Goal: Information Seeking & Learning: Learn about a topic

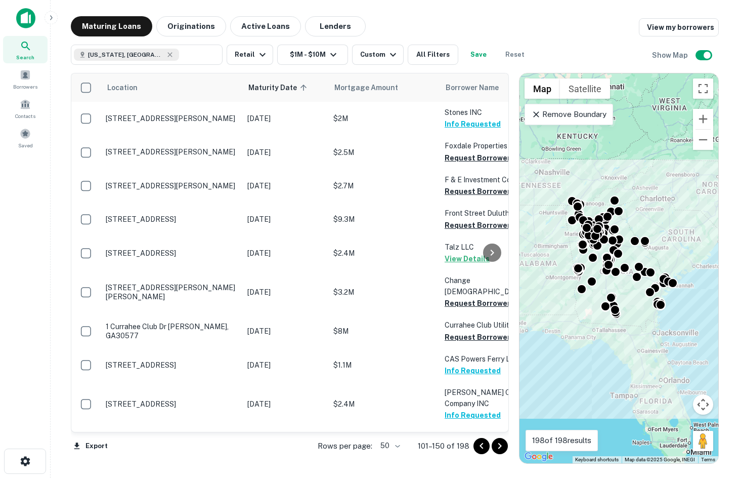
scroll to position [1451, 0]
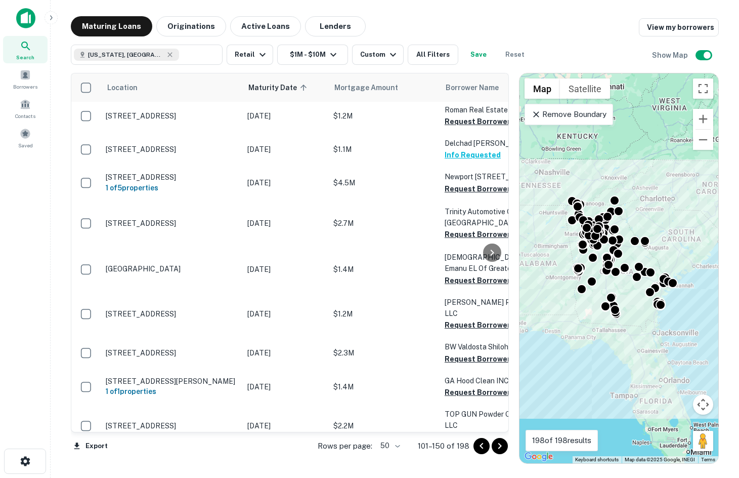
click at [726, 187] on div "Maturing Loans Originations Active Loans Lenders View my borrowers Georgia, USA…" at bounding box center [395, 239] width 672 height 447
drag, startPoint x: 625, startPoint y: 28, endPoint x: 596, endPoint y: 28, distance: 29.4
click at [625, 28] on div "Maturing Loans Originations Active Loans Lenders View my borrowers" at bounding box center [395, 26] width 648 height 20
click at [629, 46] on div "Georgia, USA ​ Retail $1M - $10M Custom All Filters Save Reset Show Map" at bounding box center [395, 50] width 648 height 28
drag, startPoint x: 630, startPoint y: 41, endPoint x: 625, endPoint y: 4, distance: 37.8
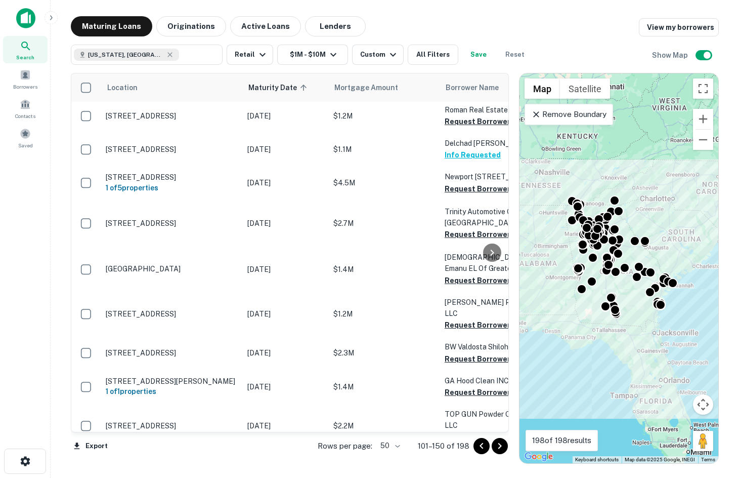
click at [630, 40] on div "Georgia, USA ​ Retail $1M - $10M Custom All Filters Save Reset Show Map" at bounding box center [395, 50] width 648 height 28
drag, startPoint x: 28, startPoint y: 117, endPoint x: 28, endPoint y: 109, distance: 7.6
click at [28, 117] on span "Contacts" at bounding box center [25, 116] width 20 height 8
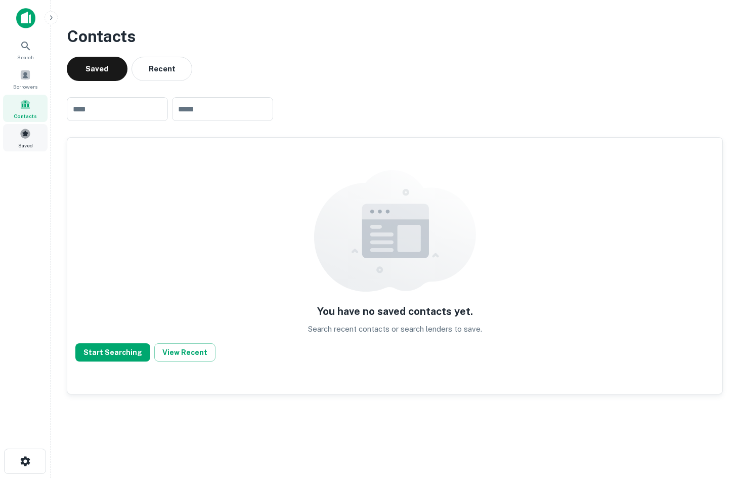
click at [39, 137] on div "Saved" at bounding box center [25, 137] width 45 height 27
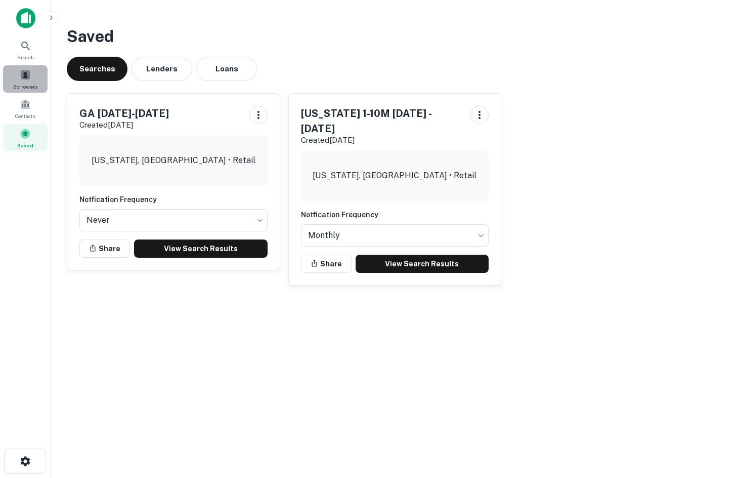
click at [31, 75] on div "Borrowers" at bounding box center [25, 78] width 45 height 27
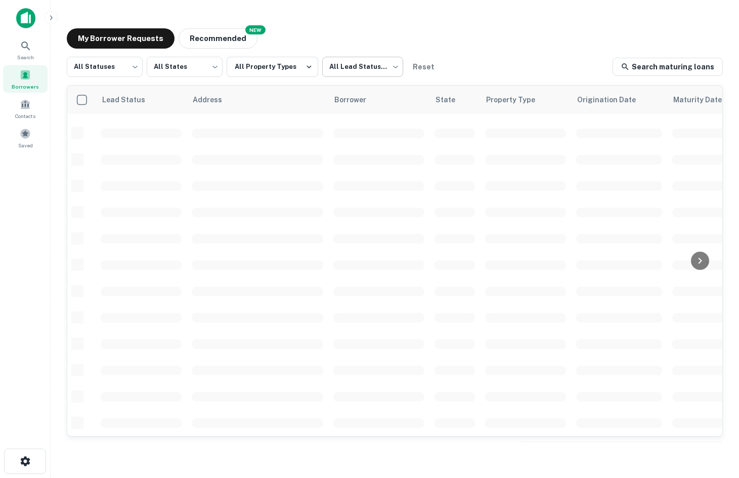
click at [343, 70] on body "Search Borrowers Contacts Saved My Borrower Requests NEW Recommended All Status…" at bounding box center [369, 239] width 739 height 478
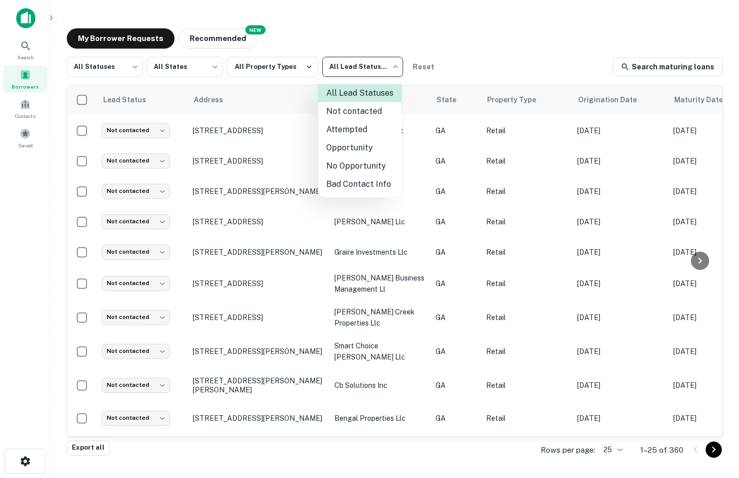
click at [351, 165] on li "No Opportunity" at bounding box center [359, 166] width 83 height 18
type input "**********"
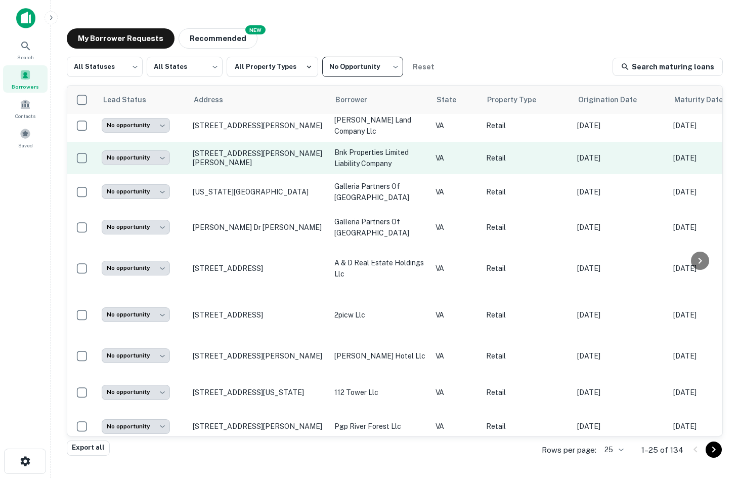
click at [211, 142] on td "[STREET_ADDRESS][PERSON_NAME][PERSON_NAME]" at bounding box center [259, 158] width 142 height 32
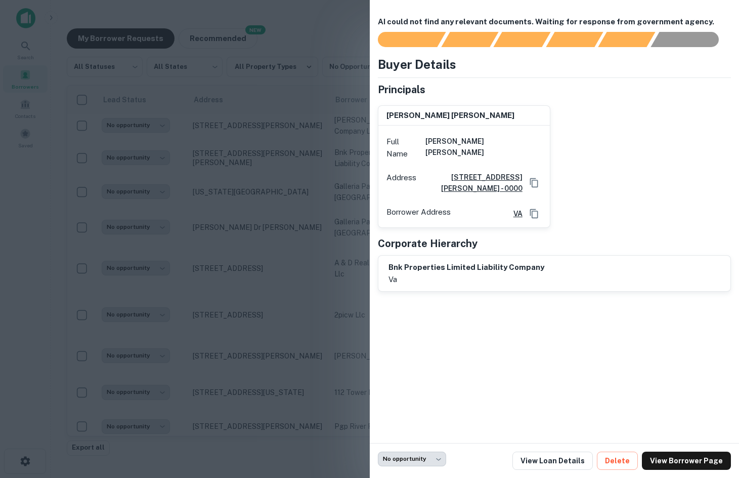
click at [224, 127] on div at bounding box center [369, 239] width 739 height 478
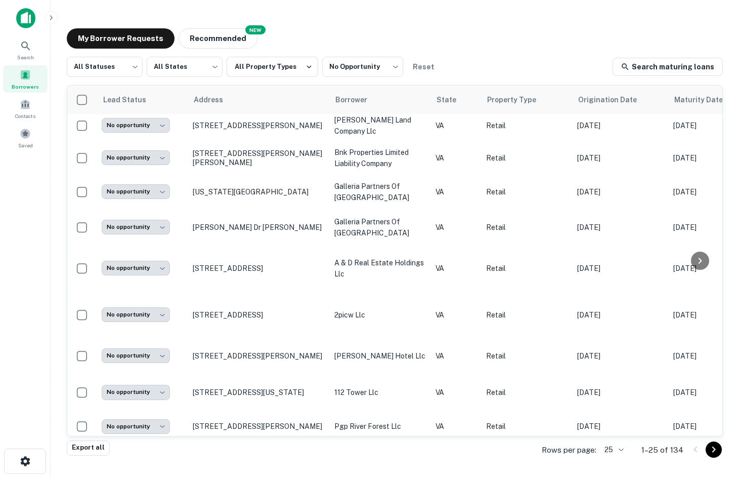
drag, startPoint x: 243, startPoint y: 126, endPoint x: 384, endPoint y: 43, distance: 164.0
click at [384, 43] on div "My Borrower Requests NEW Recommended" at bounding box center [395, 38] width 656 height 20
drag, startPoint x: 277, startPoint y: 133, endPoint x: 567, endPoint y: 38, distance: 304.3
click at [567, 38] on div "My Borrower Requests NEW Recommended" at bounding box center [395, 38] width 656 height 20
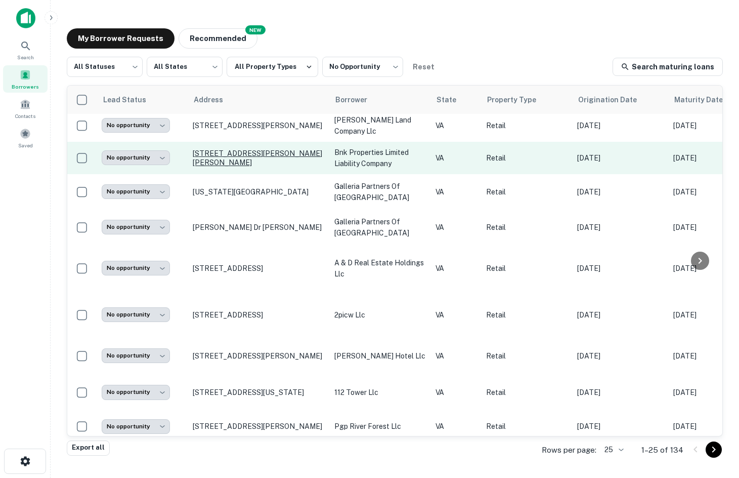
click at [263, 149] on p "[STREET_ADDRESS][PERSON_NAME][PERSON_NAME]" at bounding box center [259, 158] width 132 height 18
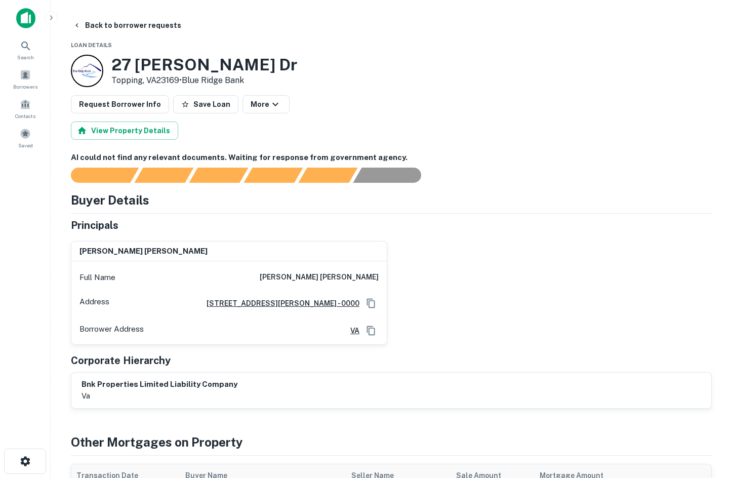
click at [1, 177] on div "Search Borrowers Contacts Saved" at bounding box center [25, 223] width 50 height 446
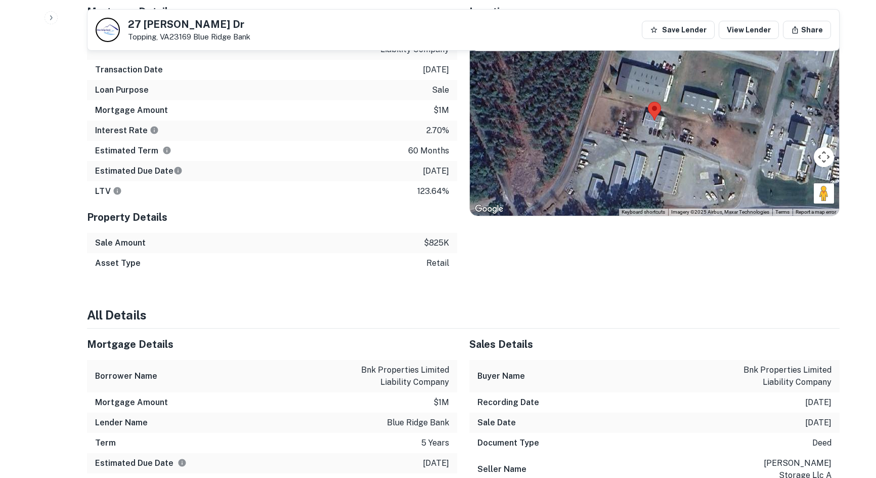
scroll to position [506, 0]
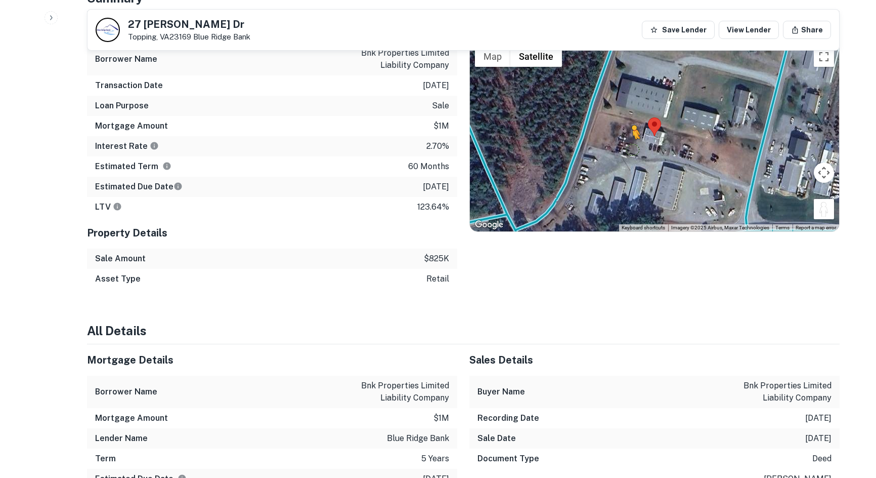
drag, startPoint x: 821, startPoint y: 212, endPoint x: 635, endPoint y: 155, distance: 195.3
click at [635, 155] on div "To activate drag with keyboard, press Alt + Enter. Once in keyboard drag state,…" at bounding box center [654, 136] width 369 height 190
drag, startPoint x: 824, startPoint y: 212, endPoint x: 594, endPoint y: 128, distance: 245.4
click at [594, 128] on div "To activate drag with keyboard, press Alt + Enter. Once in keyboard drag state,…" at bounding box center [654, 136] width 369 height 190
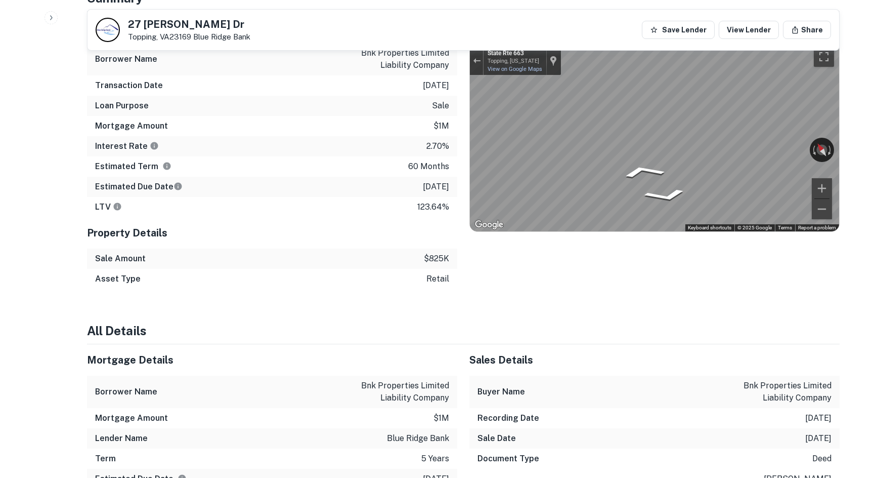
click at [412, 128] on div "Mortgage Details Borrower Name bnk properties limited liability company Transac…" at bounding box center [457, 150] width 765 height 277
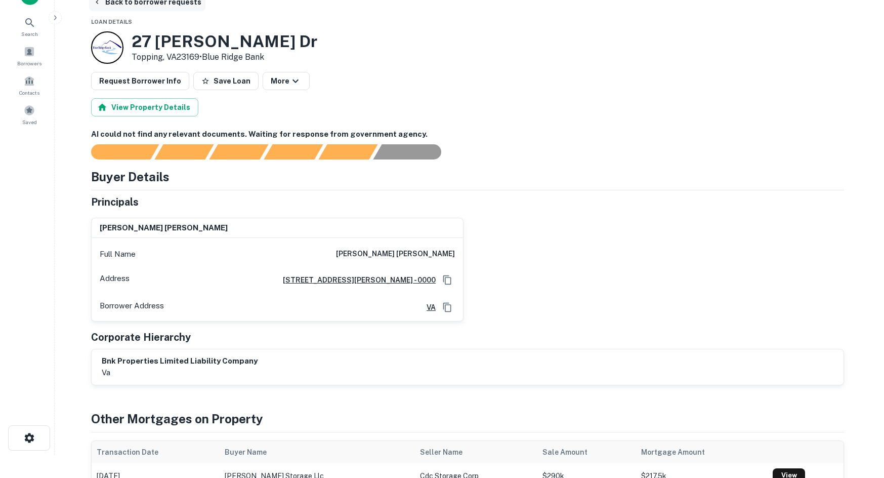
scroll to position [0, 0]
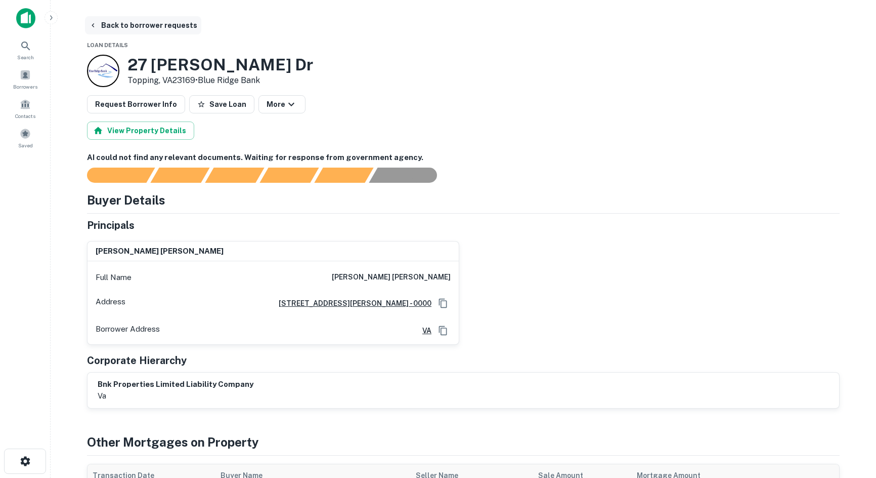
click at [127, 28] on button "Back to borrower requests" at bounding box center [143, 25] width 116 height 18
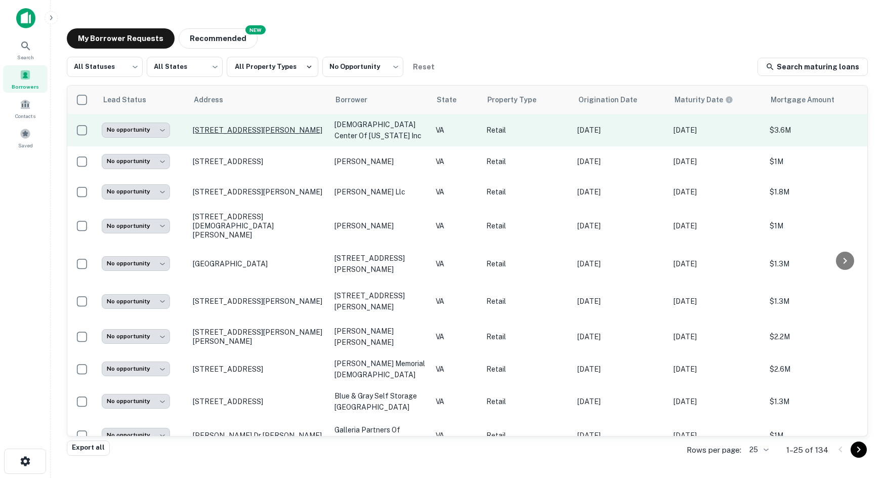
click at [148, 134] on body "**********" at bounding box center [442, 239] width 884 height 478
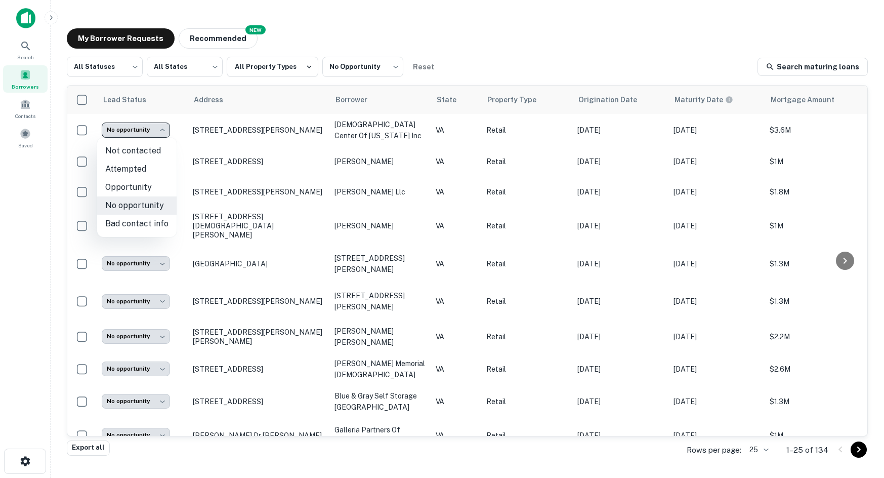
click at [231, 126] on div at bounding box center [442, 239] width 884 height 478
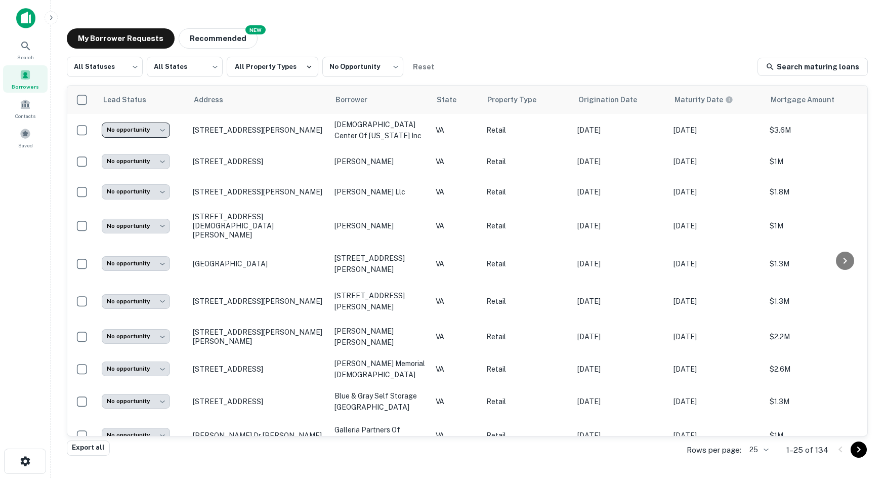
click at [197, 125] on p "[STREET_ADDRESS][PERSON_NAME]" at bounding box center [259, 129] width 132 height 9
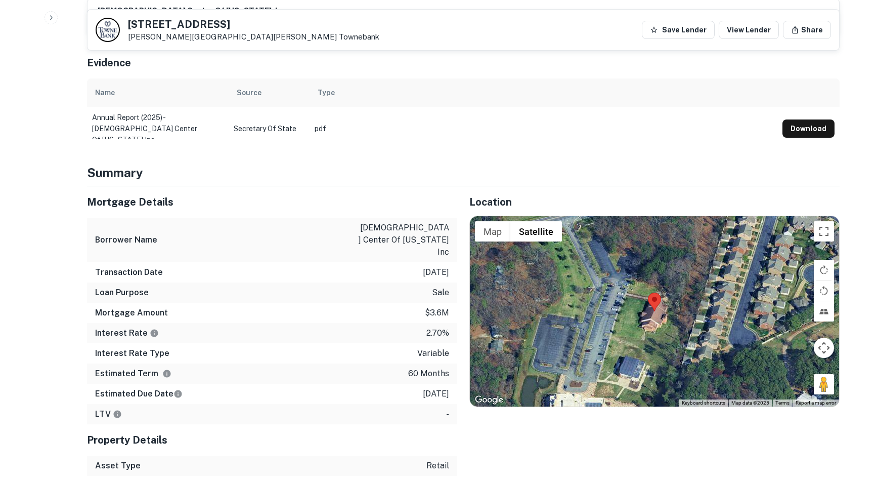
scroll to position [658, 0]
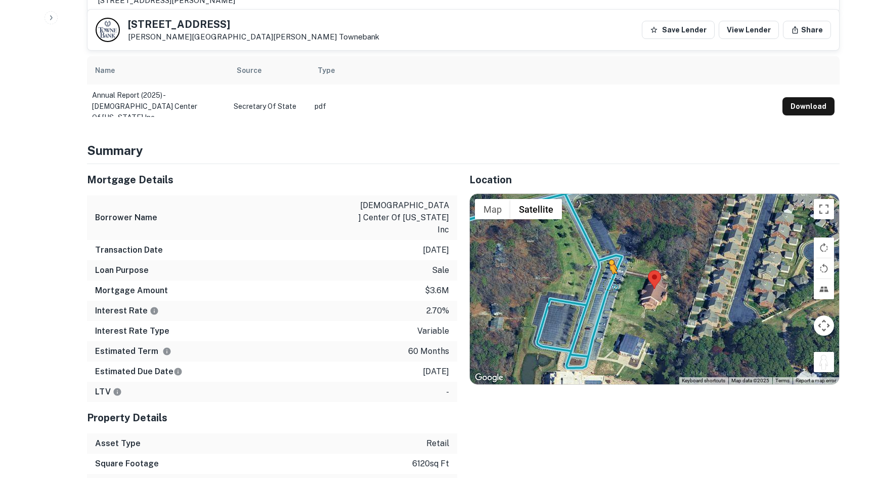
drag, startPoint x: 826, startPoint y: 360, endPoint x: 602, endPoint y: 280, distance: 238.0
click at [602, 280] on div "To activate drag with keyboard, press Alt + Enter. Once in keyboard drag state,…" at bounding box center [654, 289] width 369 height 190
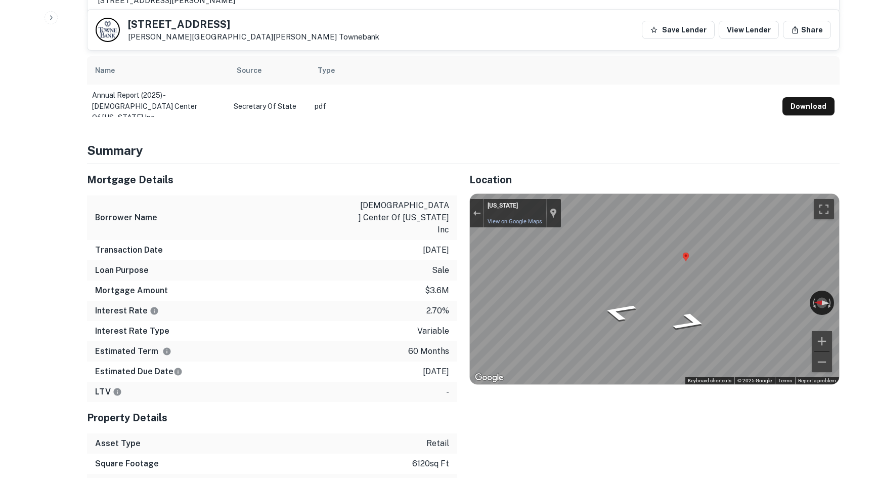
click at [340, 227] on div "Mortgage Details Borrower Name [DEMOGRAPHIC_DATA] center of [US_STATE] inc Tran…" at bounding box center [457, 339] width 765 height 350
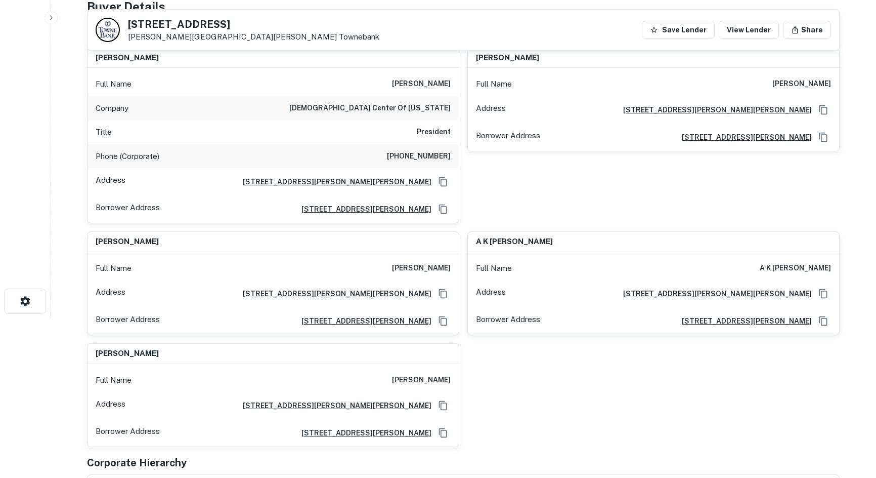
scroll to position [0, 0]
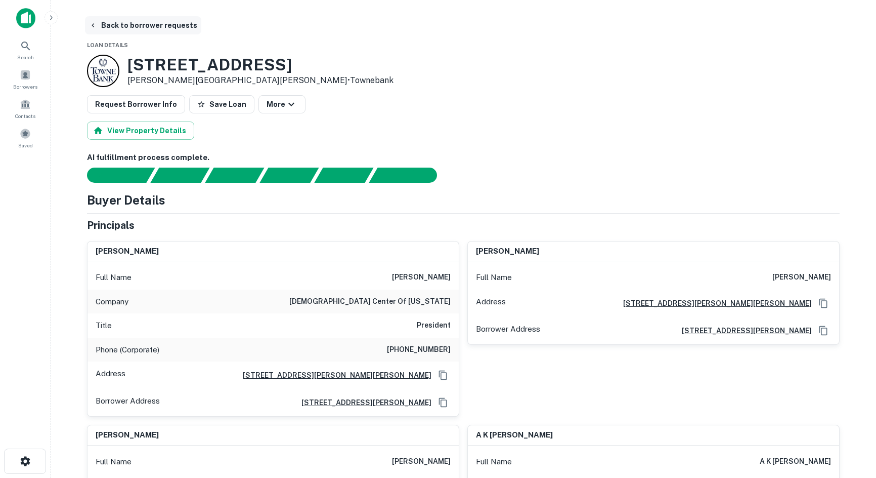
click at [134, 16] on button "Back to borrower requests" at bounding box center [143, 25] width 116 height 18
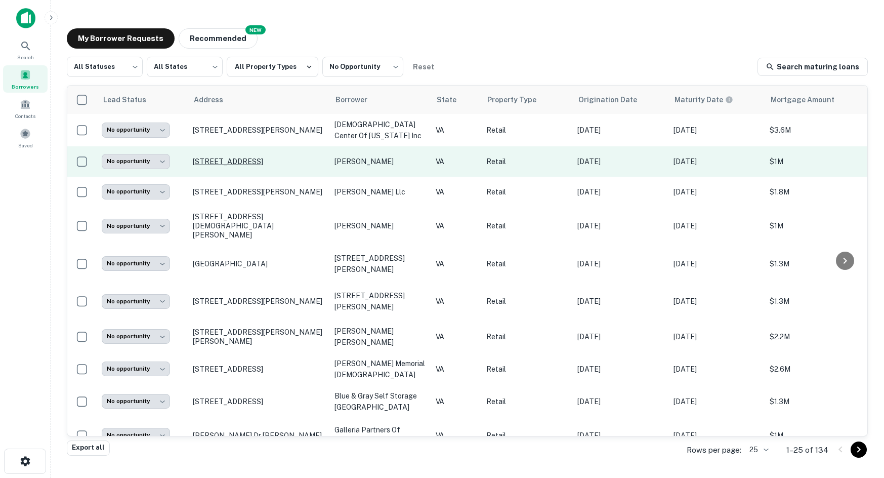
drag, startPoint x: 215, startPoint y: 159, endPoint x: 194, endPoint y: 165, distance: 21.5
click at [194, 165] on p "[STREET_ADDRESS]" at bounding box center [259, 161] width 132 height 9
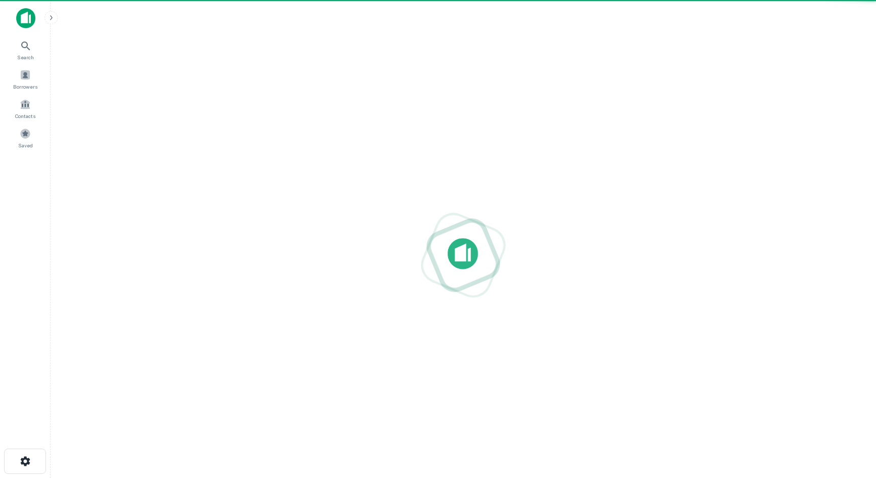
click at [215, 165] on div at bounding box center [464, 255] width 810 height 316
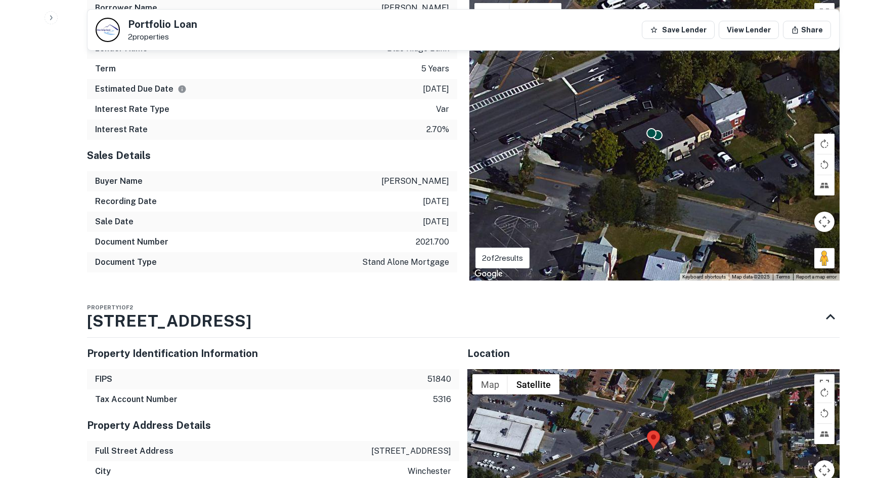
scroll to position [810, 0]
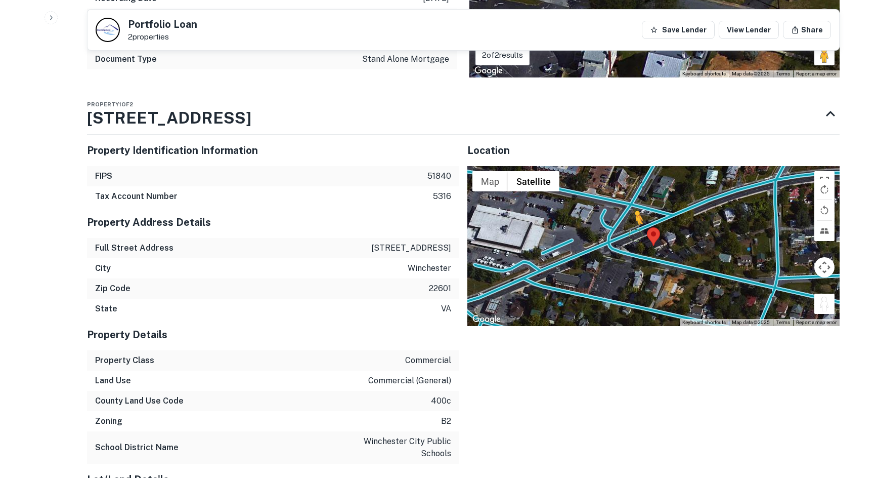
drag, startPoint x: 821, startPoint y: 303, endPoint x: 636, endPoint y: 234, distance: 197.6
click at [636, 234] on div "To activate drag with keyboard, press Alt + Enter. Once in keyboard drag state,…" at bounding box center [654, 246] width 372 height 160
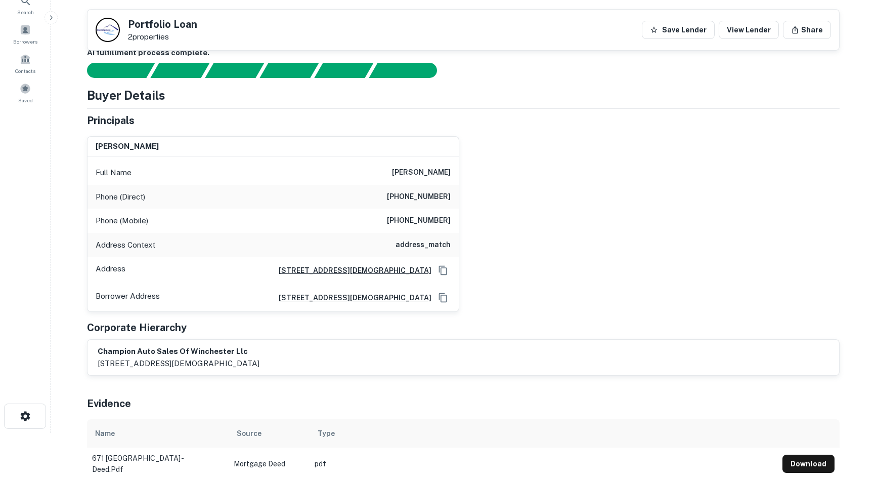
scroll to position [0, 0]
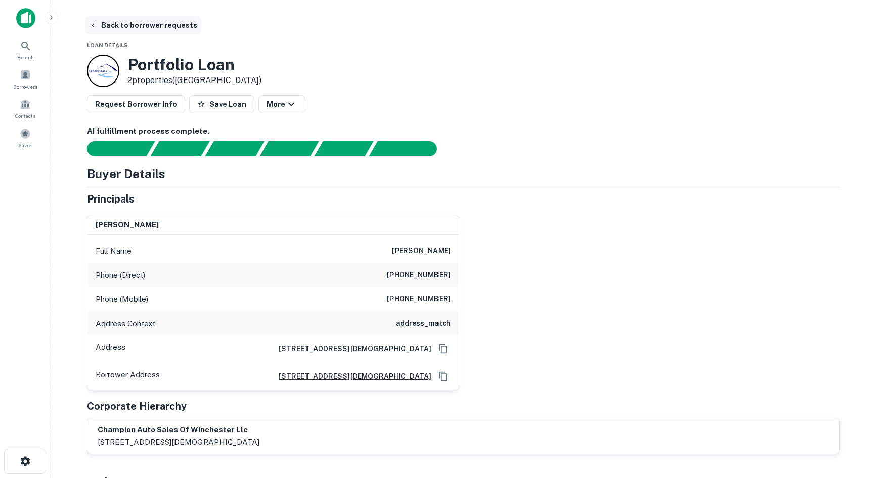
click at [130, 30] on button "Back to borrower requests" at bounding box center [143, 25] width 116 height 18
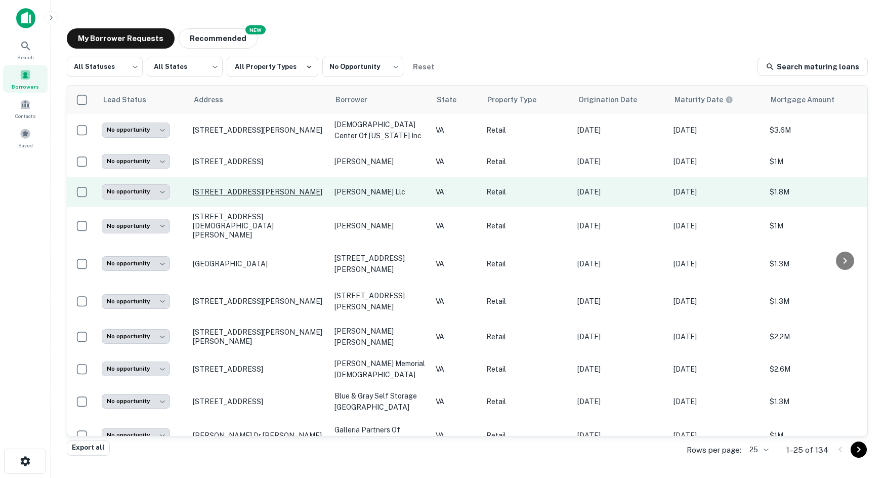
click at [258, 195] on p "[STREET_ADDRESS][PERSON_NAME]" at bounding box center [259, 191] width 132 height 9
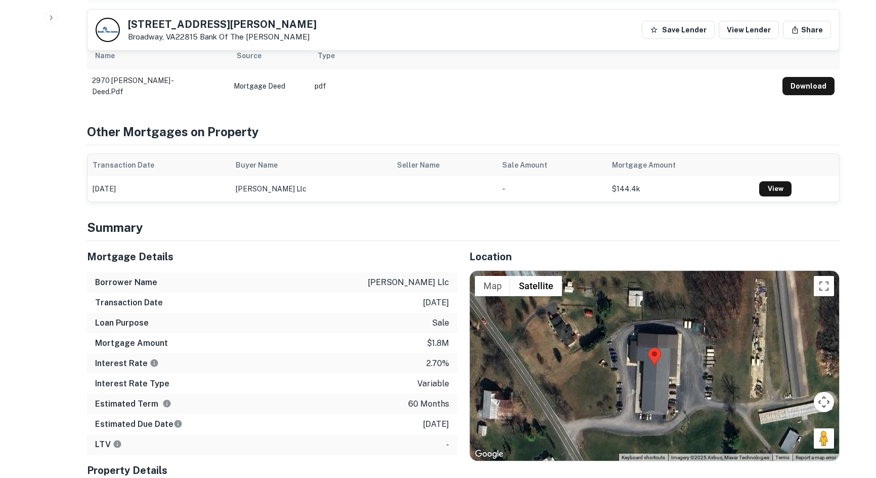
scroll to position [557, 0]
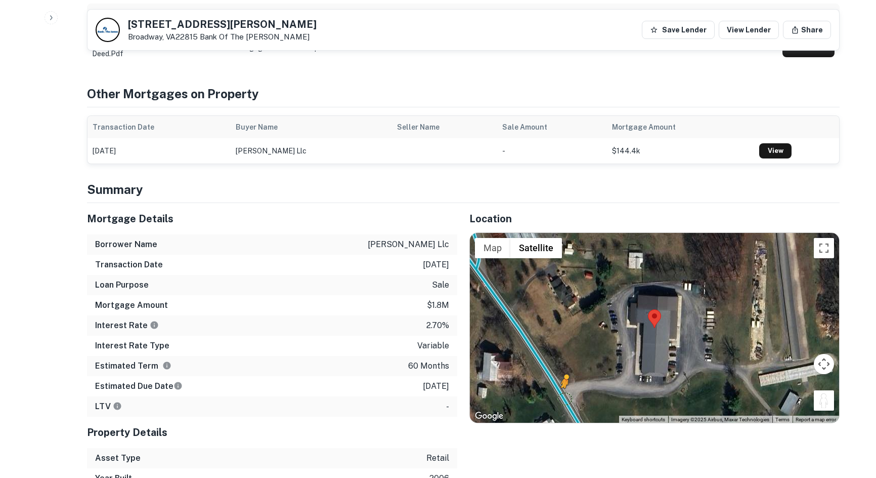
drag, startPoint x: 833, startPoint y: 383, endPoint x: 560, endPoint y: 373, distance: 272.9
click at [560, 373] on div "To activate drag with keyboard, press Alt + Enter. Once in keyboard drag state,…" at bounding box center [654, 328] width 369 height 190
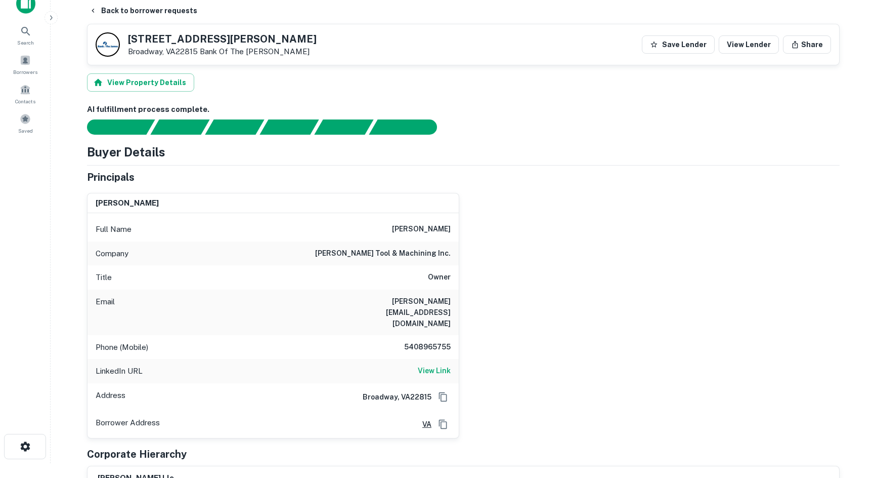
scroll to position [0, 0]
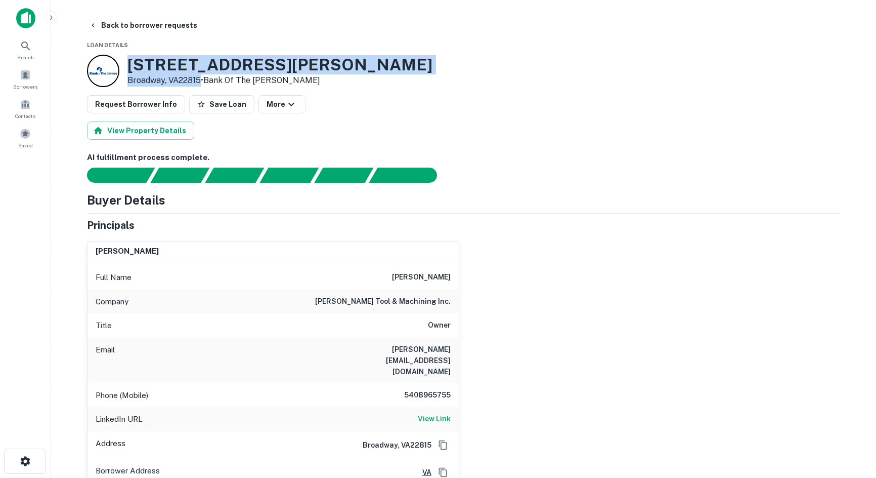
drag, startPoint x: 124, startPoint y: 63, endPoint x: 202, endPoint y: 82, distance: 79.8
click at [202, 82] on div "[STREET_ADDRESS][PERSON_NAME] • Bank Of The [PERSON_NAME]" at bounding box center [260, 71] width 346 height 32
copy div "[STREET_ADDRESS][PERSON_NAME]"
click at [87, 23] on button "Back to borrower requests" at bounding box center [143, 25] width 116 height 18
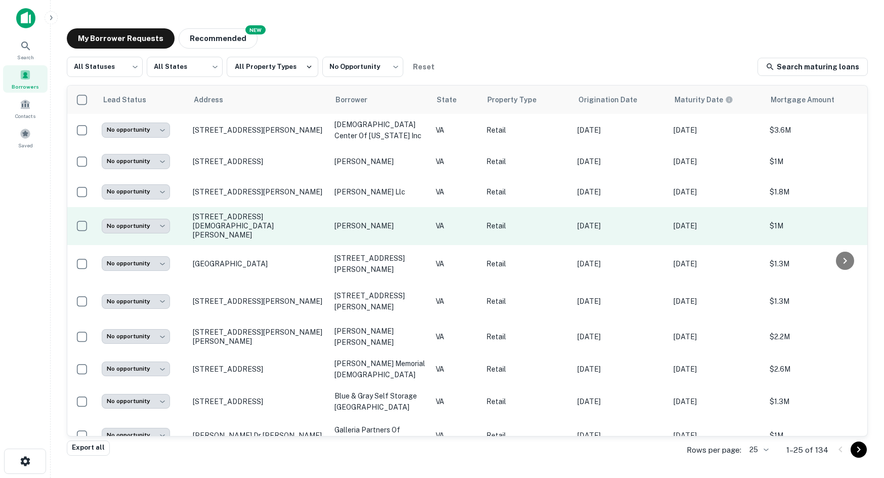
drag, startPoint x: 244, startPoint y: 215, endPoint x: 187, endPoint y: 219, distance: 57.4
click at [183, 219] on td "**********" at bounding box center [142, 226] width 91 height 38
click at [219, 222] on p "[STREET_ADDRESS][DEMOGRAPHIC_DATA][PERSON_NAME]" at bounding box center [259, 226] width 132 height 28
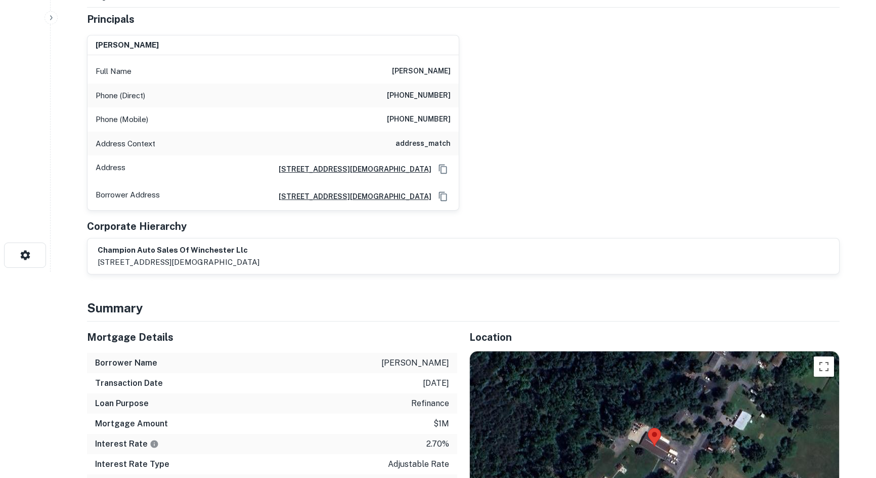
scroll to position [354, 0]
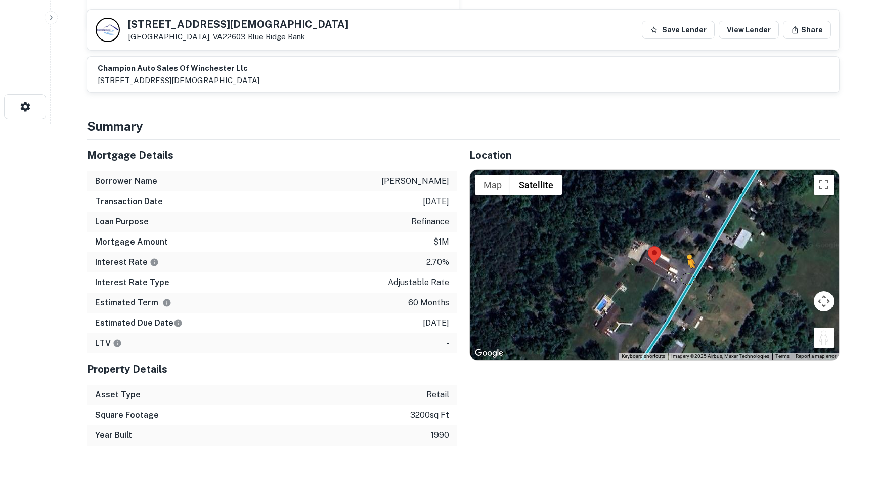
drag, startPoint x: 831, startPoint y: 343, endPoint x: 687, endPoint y: 278, distance: 158.3
click at [687, 278] on div "To activate drag with keyboard, press Alt + Enter. Once in keyboard drag state,…" at bounding box center [654, 265] width 369 height 190
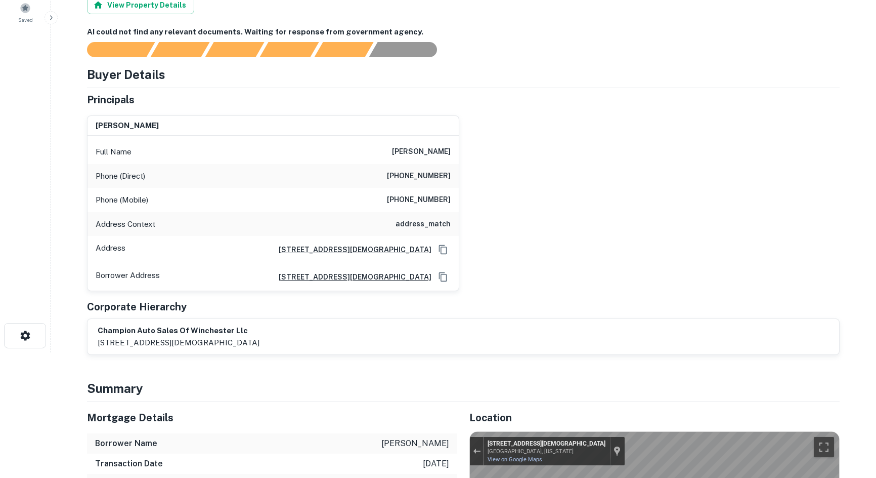
scroll to position [0, 0]
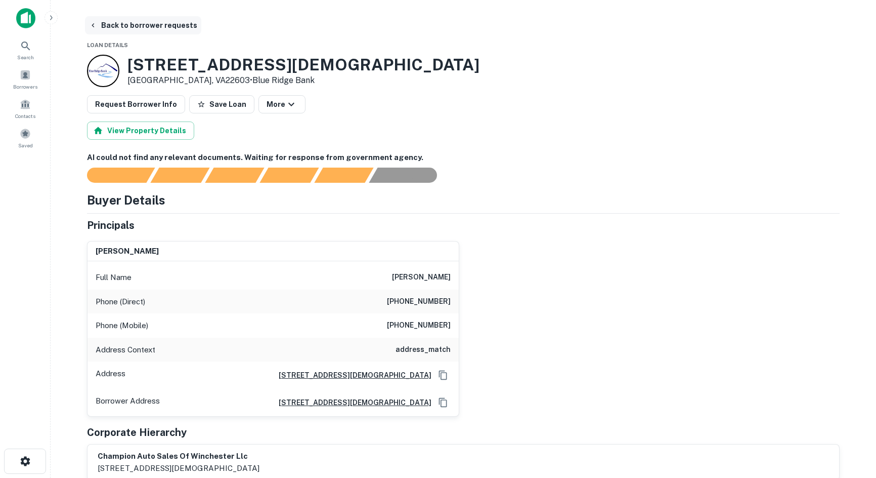
click at [133, 29] on button "Back to borrower requests" at bounding box center [143, 25] width 116 height 18
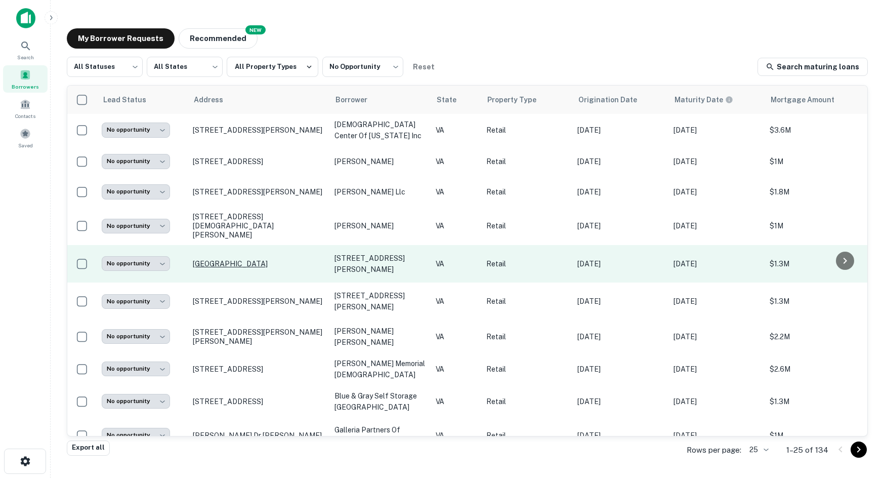
drag, startPoint x: 213, startPoint y: 251, endPoint x: 205, endPoint y: 251, distance: 8.1
click at [205, 259] on p "[GEOGRAPHIC_DATA]" at bounding box center [259, 263] width 132 height 9
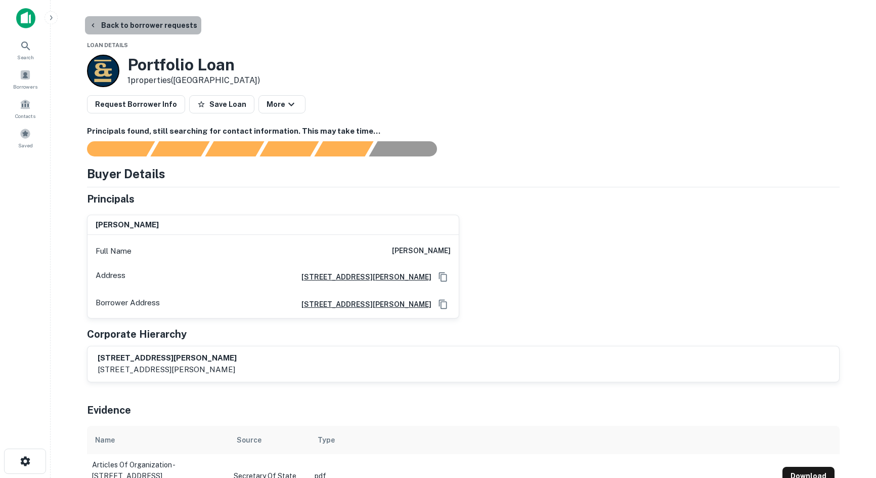
click at [157, 26] on button "Back to borrower requests" at bounding box center [143, 25] width 116 height 18
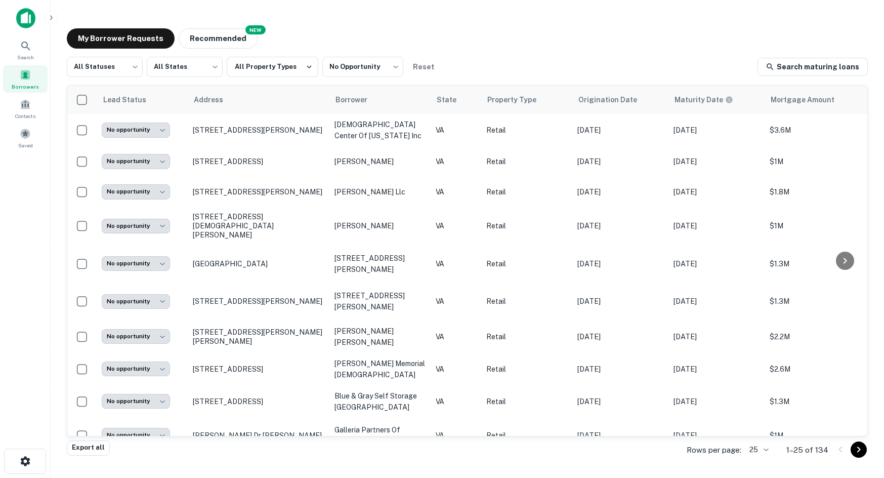
click at [739, 46] on div "My Borrower Requests NEW Recommended" at bounding box center [467, 38] width 801 height 20
drag, startPoint x: 853, startPoint y: 22, endPoint x: 846, endPoint y: 27, distance: 8.4
click at [739, 22] on div "**********" at bounding box center [467, 235] width 817 height 430
click at [739, 14] on main "**********" at bounding box center [467, 239] width 833 height 478
click at [436, 20] on main "**********" at bounding box center [467, 239] width 833 height 478
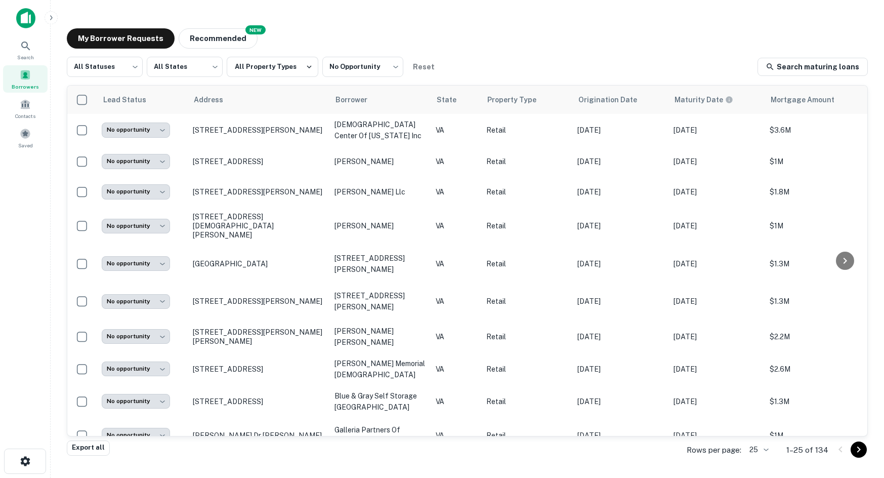
click at [739, 45] on div "My Borrower Requests NEW Recommended" at bounding box center [467, 38] width 801 height 20
click at [739, 27] on div "**********" at bounding box center [467, 235] width 817 height 430
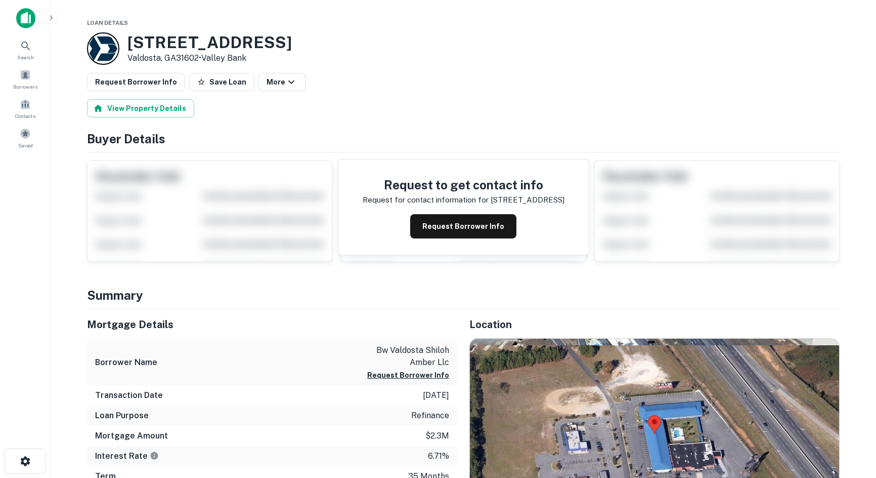
click at [873, 94] on main "Loan Details 4598 N VALDOSTA RD Valdosta, GA31602 • Valley Bank Request Borrowe…" at bounding box center [464, 239] width 826 height 478
